Goal: Task Accomplishment & Management: Manage account settings

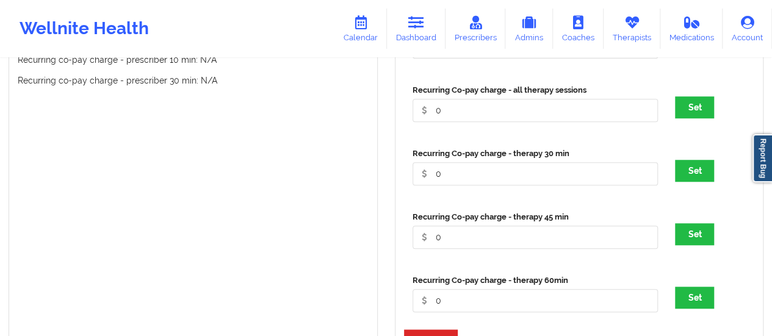
click at [361, 29] on icon at bounding box center [361, 22] width 16 height 13
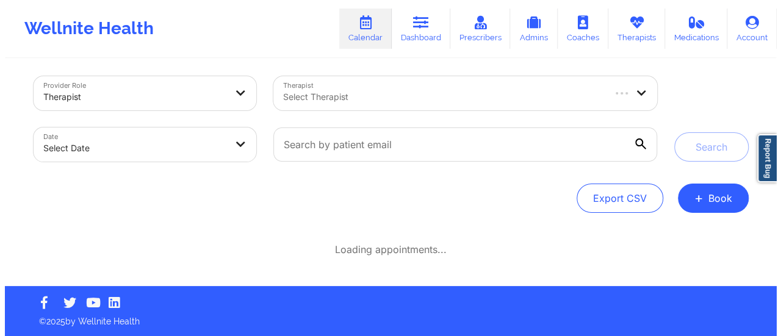
scroll to position [5, 0]
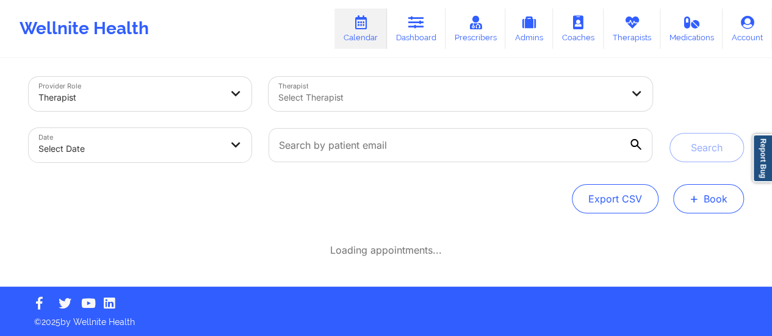
click at [701, 196] on button "+ Book" at bounding box center [708, 198] width 71 height 29
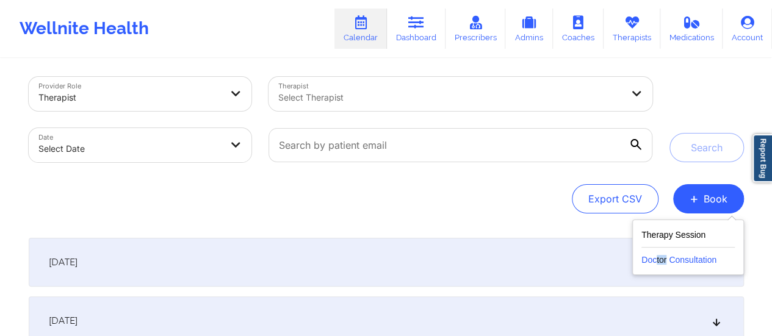
drag, startPoint x: 667, startPoint y: 272, endPoint x: 656, endPoint y: 266, distance: 12.9
click at [656, 266] on div "Therapy Session Doctor Consultation" at bounding box center [688, 248] width 112 height 56
click at [656, 266] on button "Doctor Consultation" at bounding box center [687, 258] width 93 height 20
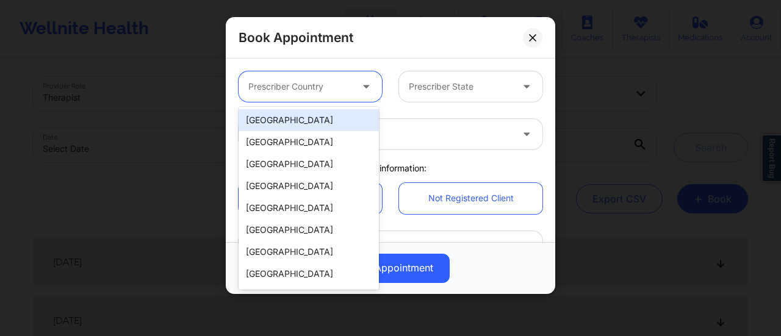
click at [330, 87] on div at bounding box center [299, 86] width 103 height 15
click at [307, 117] on div "[GEOGRAPHIC_DATA]" at bounding box center [309, 120] width 140 height 22
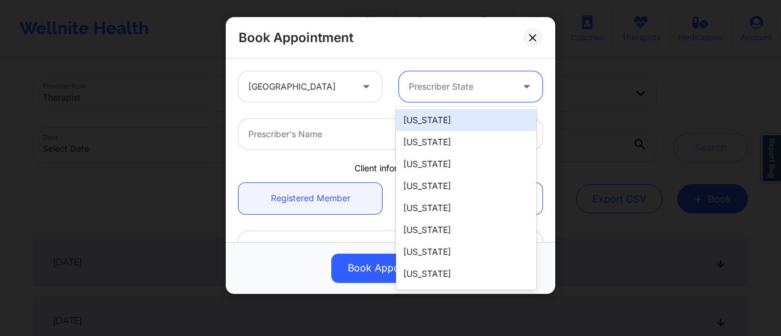
click at [466, 87] on div at bounding box center [460, 86] width 103 height 15
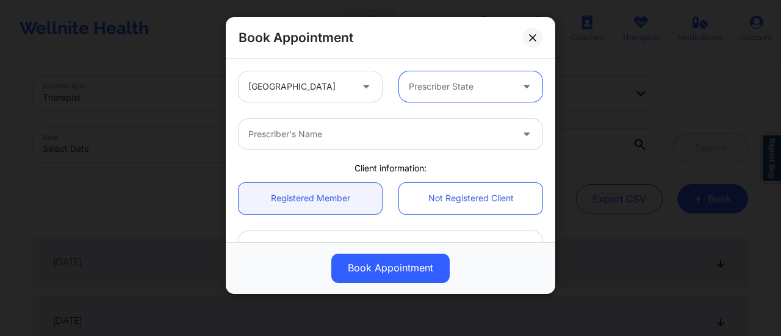
click at [466, 87] on div at bounding box center [460, 86] width 103 height 15
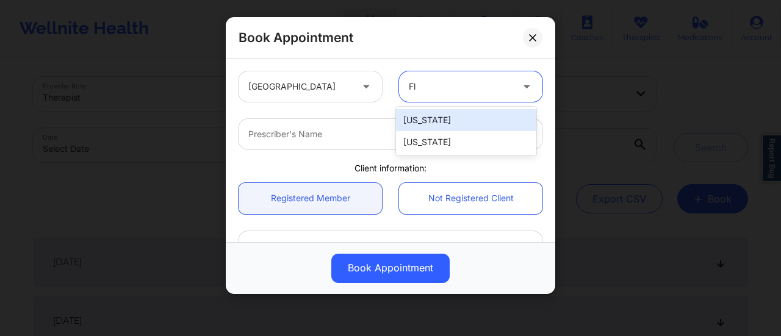
type input "Flo"
click at [439, 123] on div "[US_STATE]" at bounding box center [466, 120] width 140 height 22
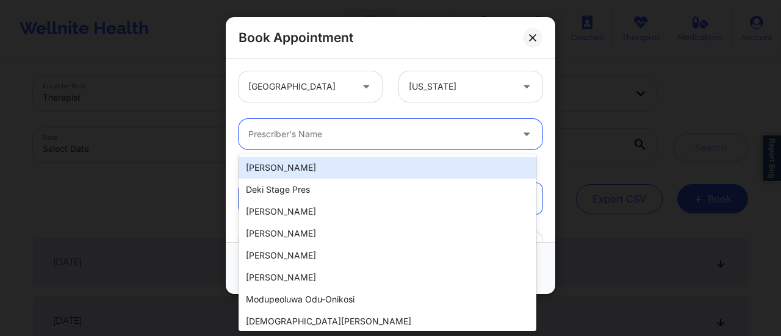
click at [366, 142] on div "Prescriber's Name" at bounding box center [376, 134] width 275 height 31
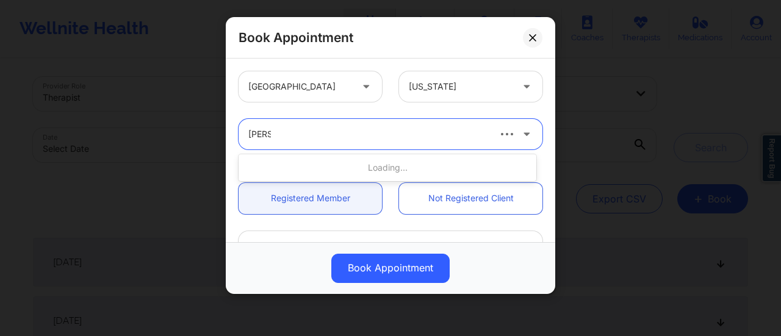
type input "[PERSON_NAME]"
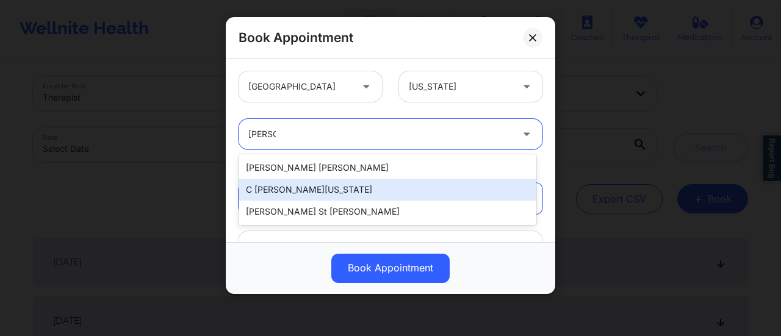
click at [355, 189] on div "C [PERSON_NAME][US_STATE]" at bounding box center [388, 190] width 298 height 22
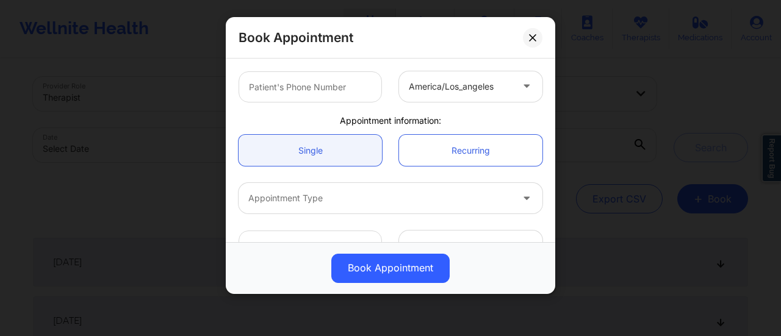
scroll to position [334, 0]
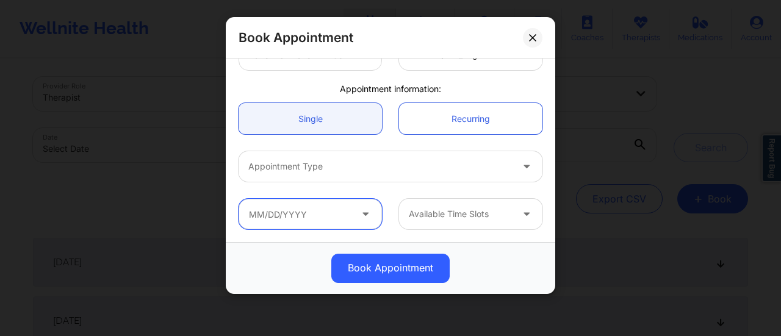
click at [304, 220] on input "text" at bounding box center [310, 214] width 143 height 31
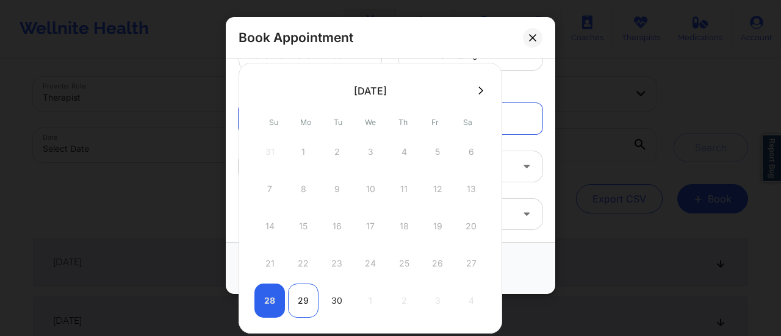
click at [298, 296] on div "29" at bounding box center [303, 301] width 31 height 34
type input "[DATE]"
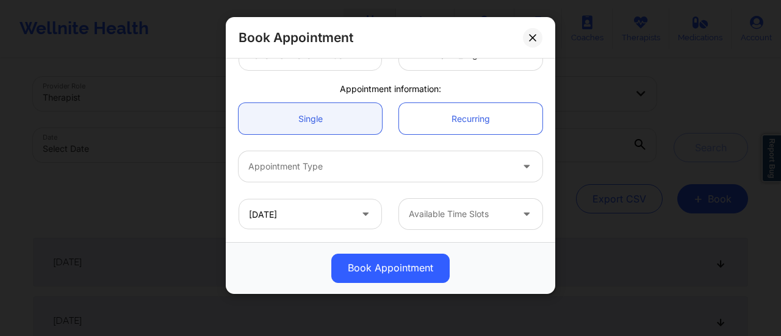
click at [478, 203] on div "Available Time Slots" at bounding box center [456, 214] width 114 height 31
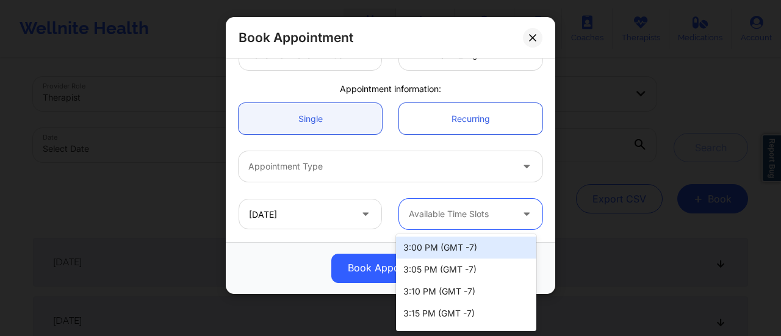
click at [415, 212] on div at bounding box center [460, 214] width 103 height 15
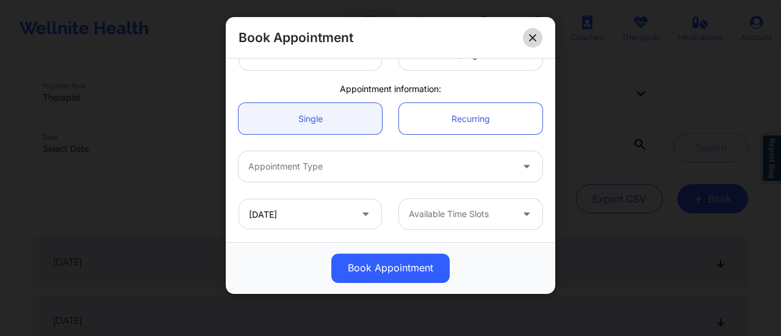
click at [531, 34] on icon at bounding box center [532, 37] width 7 height 7
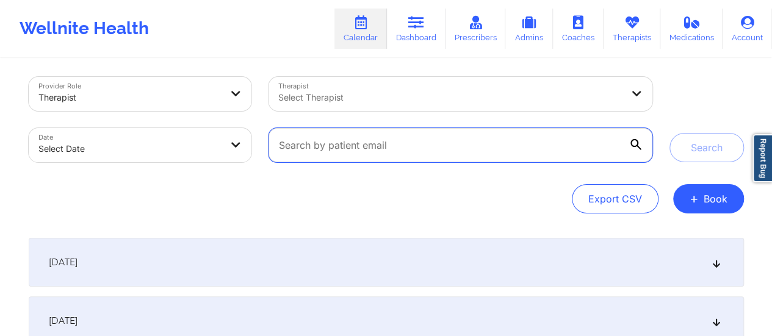
click at [414, 160] on input "text" at bounding box center [460, 145] width 383 height 34
paste input "[EMAIL_ADDRESS][DOMAIN_NAME]"
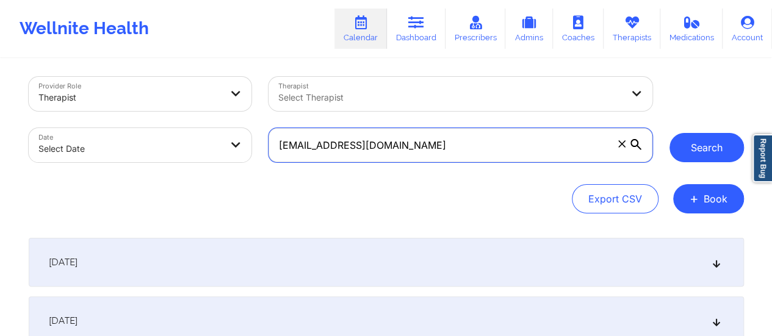
type input "[EMAIL_ADDRESS][DOMAIN_NAME]"
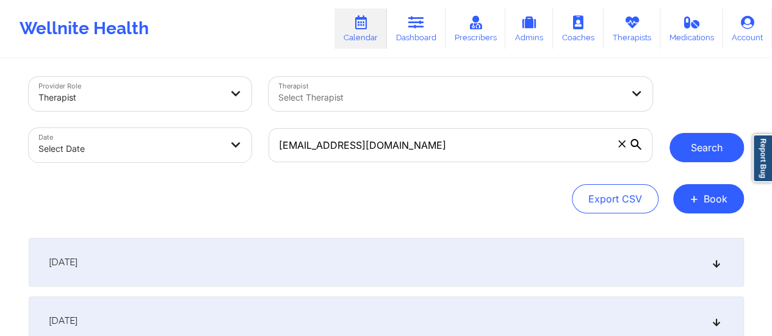
click at [704, 151] on button "Search" at bounding box center [707, 147] width 74 height 29
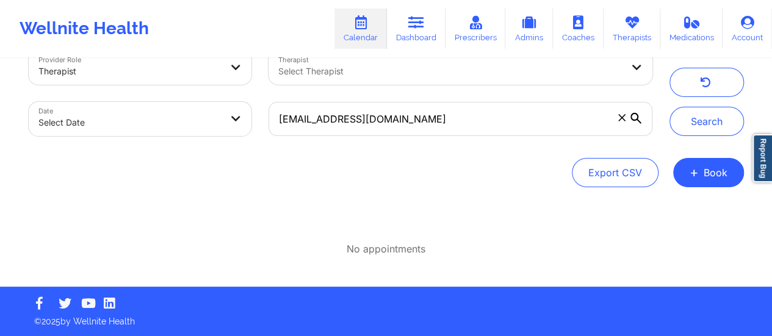
scroll to position [0, 0]
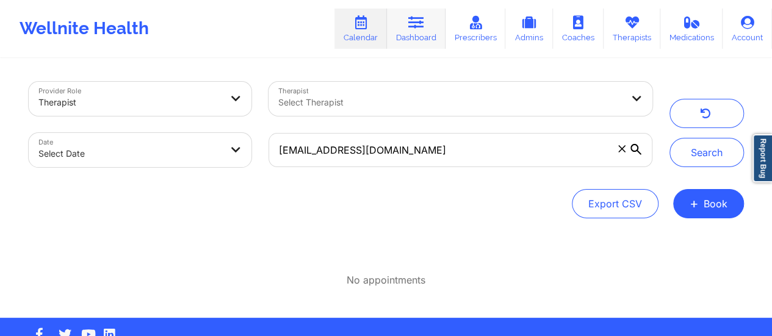
click at [427, 30] on link "Dashboard" at bounding box center [416, 29] width 59 height 40
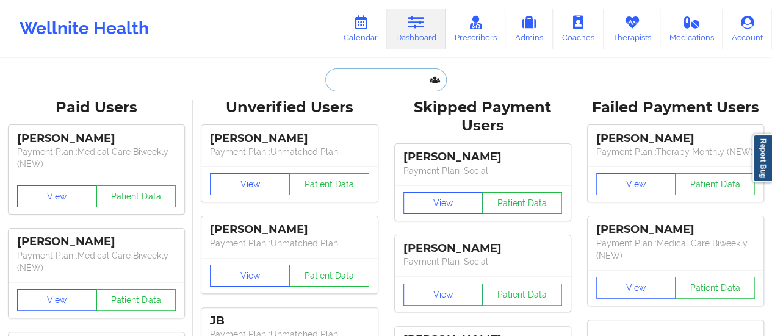
click at [357, 78] on input "text" at bounding box center [385, 79] width 121 height 23
paste input "[EMAIL_ADDRESS][DOMAIN_NAME]"
type input "[EMAIL_ADDRESS][DOMAIN_NAME]"
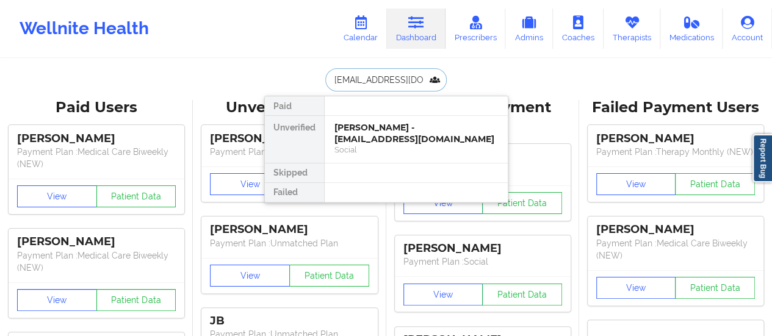
click at [370, 129] on div "[PERSON_NAME] - [EMAIL_ADDRESS][DOMAIN_NAME]" at bounding box center [416, 133] width 164 height 23
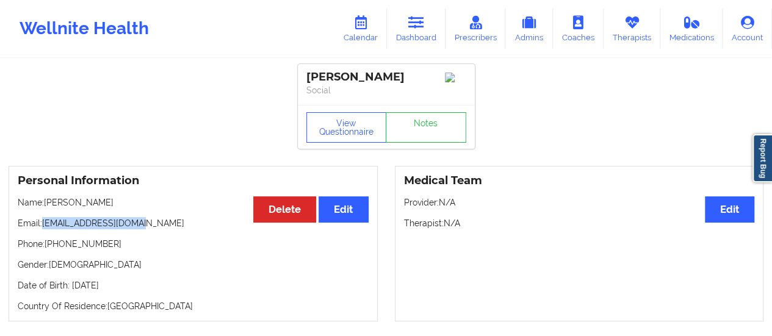
drag, startPoint x: 43, startPoint y: 230, endPoint x: 152, endPoint y: 228, distance: 109.3
click at [152, 228] on p "Email: [EMAIL_ADDRESS][DOMAIN_NAME]" at bounding box center [193, 223] width 351 height 12
copy p "[EMAIL_ADDRESS][DOMAIN_NAME]"
click at [353, 32] on link "Calendar" at bounding box center [360, 29] width 52 height 40
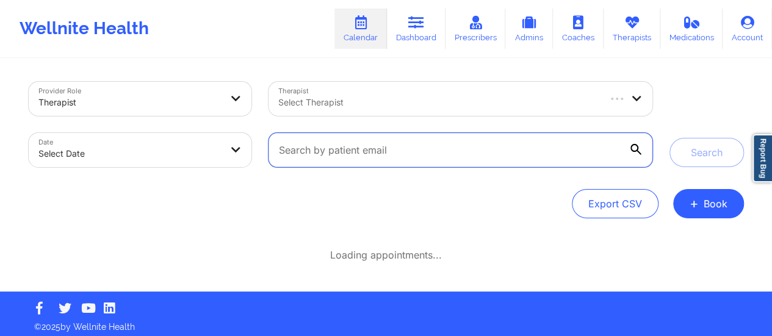
paste input "[EMAIL_ADDRESS][DOMAIN_NAME]"
click at [562, 147] on input "text" at bounding box center [460, 150] width 383 height 34
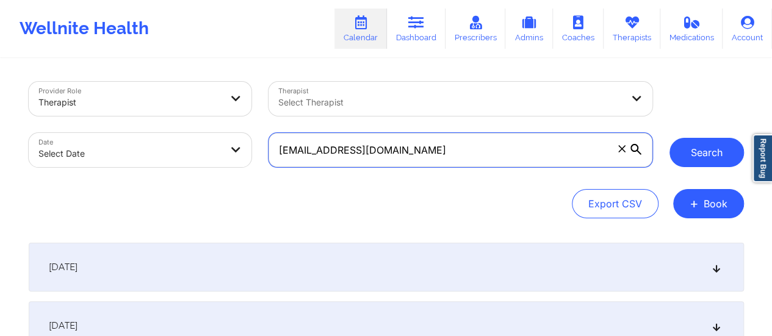
type input "[EMAIL_ADDRESS][DOMAIN_NAME]"
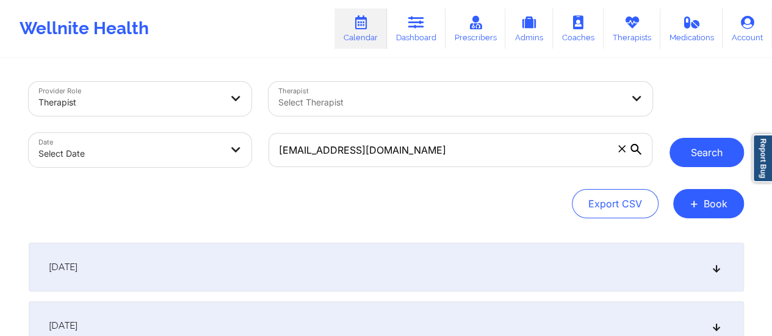
click at [724, 151] on button "Search" at bounding box center [707, 152] width 74 height 29
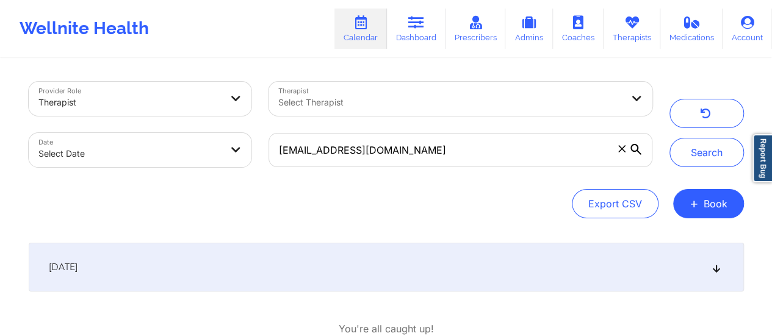
click at [381, 270] on div "[DATE]" at bounding box center [386, 267] width 715 height 49
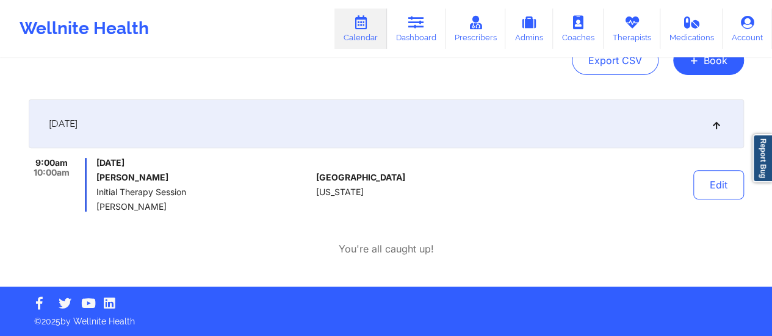
scroll to position [112, 0]
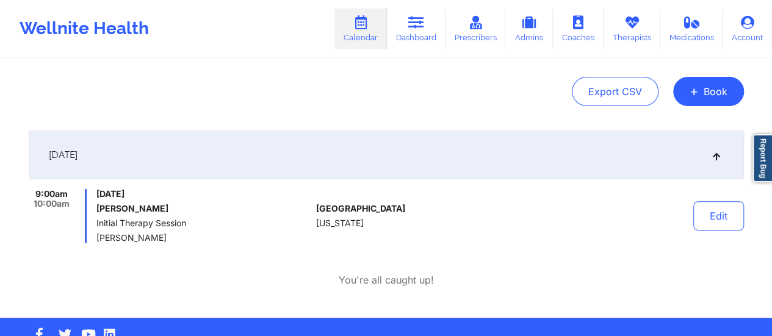
drag, startPoint x: 187, startPoint y: 209, endPoint x: 98, endPoint y: 211, distance: 89.7
click at [98, 211] on h6 "[PERSON_NAME]" at bounding box center [203, 209] width 214 height 10
copy h6 "[PERSON_NAME]"
click at [414, 24] on icon at bounding box center [416, 22] width 16 height 13
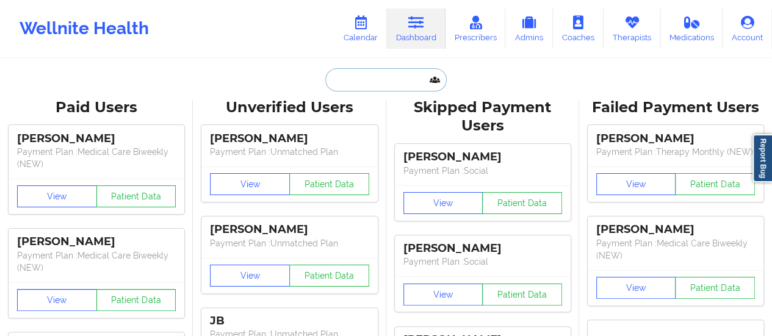
paste input "[PERSON_NAME]"
type input "[PERSON_NAME]"
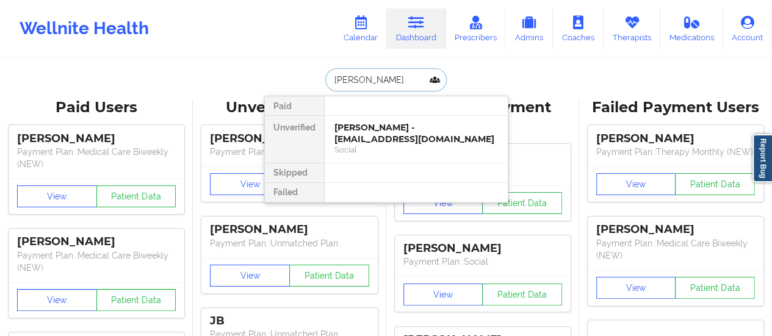
click at [368, 74] on input "[PERSON_NAME]" at bounding box center [385, 79] width 121 height 23
click at [375, 140] on div "[PERSON_NAME] - [EMAIL_ADDRESS][DOMAIN_NAME]" at bounding box center [416, 133] width 164 height 23
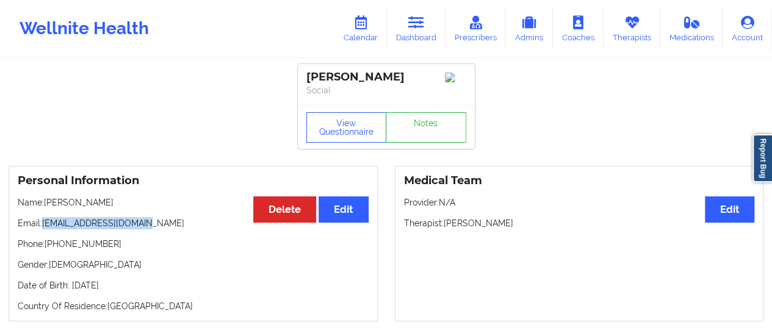
drag, startPoint x: 45, startPoint y: 223, endPoint x: 145, endPoint y: 224, distance: 99.5
click at [145, 224] on p "Email: [EMAIL_ADDRESS][DOMAIN_NAME]" at bounding box center [193, 223] width 351 height 12
copy p "[EMAIL_ADDRESS][DOMAIN_NAME]"
click at [363, 34] on link "Calendar" at bounding box center [360, 29] width 52 height 40
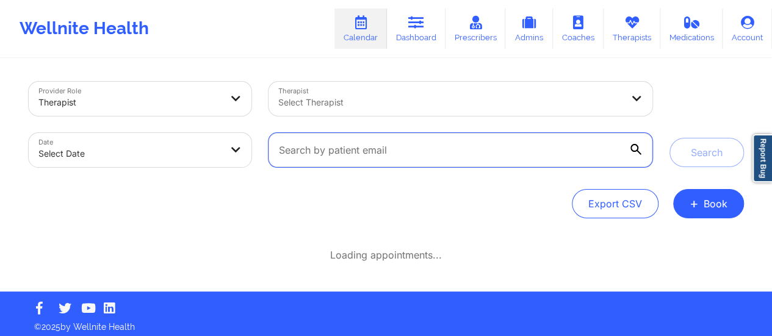
click at [586, 159] on input "text" at bounding box center [460, 150] width 383 height 34
paste input "[EMAIL_ADDRESS][DOMAIN_NAME]"
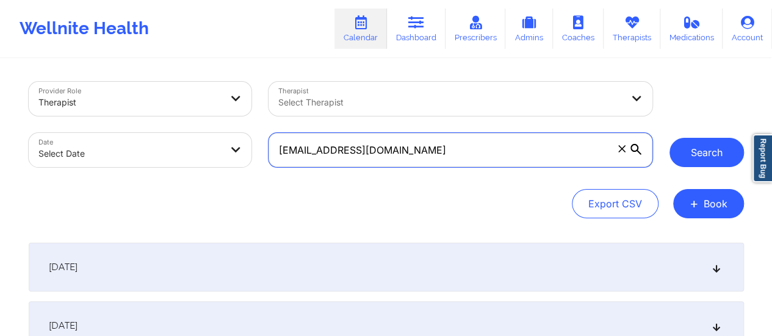
type input "[EMAIL_ADDRESS][DOMAIN_NAME]"
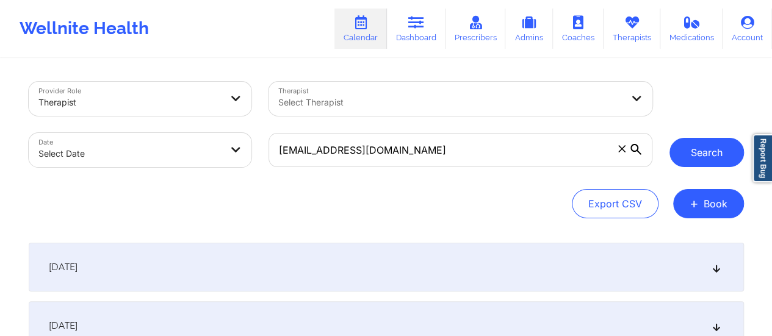
click at [737, 157] on button "Search" at bounding box center [707, 152] width 74 height 29
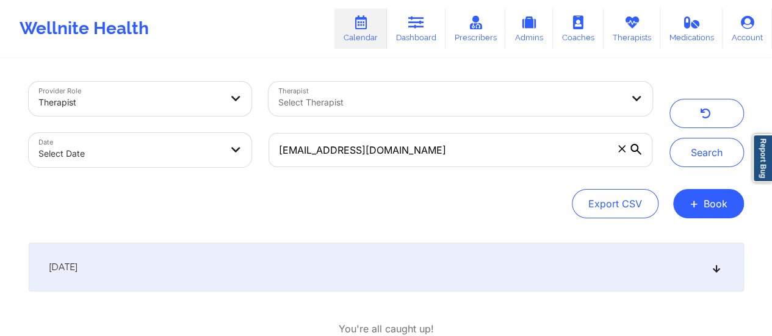
drag, startPoint x: 350, startPoint y: 234, endPoint x: 357, endPoint y: 273, distance: 39.7
click at [357, 273] on div "Provider Role Therapist Therapist Select Therapist Date Select Date [EMAIL_ADDR…" at bounding box center [386, 213] width 732 height 307
click at [357, 273] on div "[DATE]" at bounding box center [386, 267] width 715 height 49
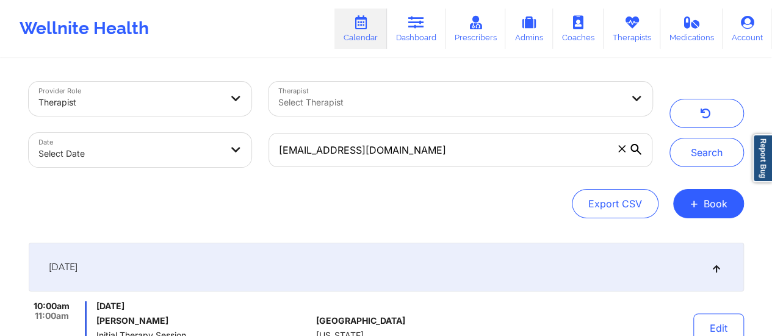
scroll to position [143, 0]
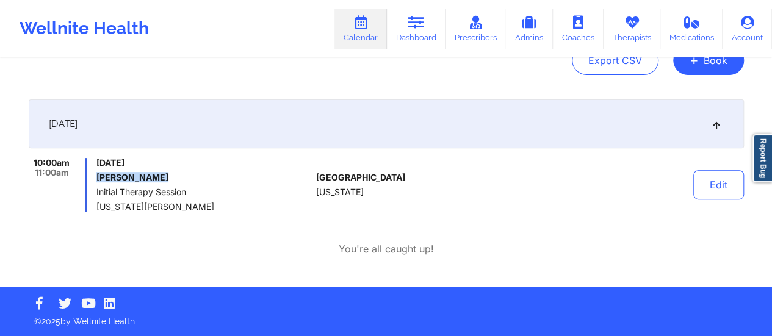
drag, startPoint x: 176, startPoint y: 179, endPoint x: 96, endPoint y: 182, distance: 80.0
click at [96, 182] on div "10:00am 11:00am [DATE] [PERSON_NAME] Initial Therapy Session [US_STATE][PERSON_…" at bounding box center [170, 185] width 283 height 54
copy h6 "[PERSON_NAME]"
